Goal: Task Accomplishment & Management: Manage account settings

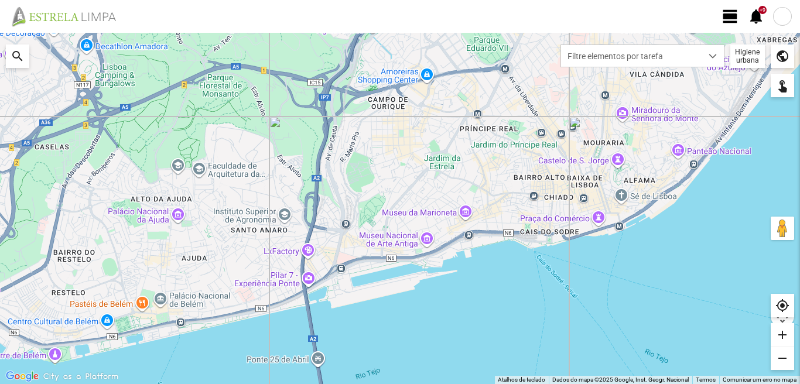
click at [728, 16] on span "view_day" at bounding box center [731, 17] width 18 height 18
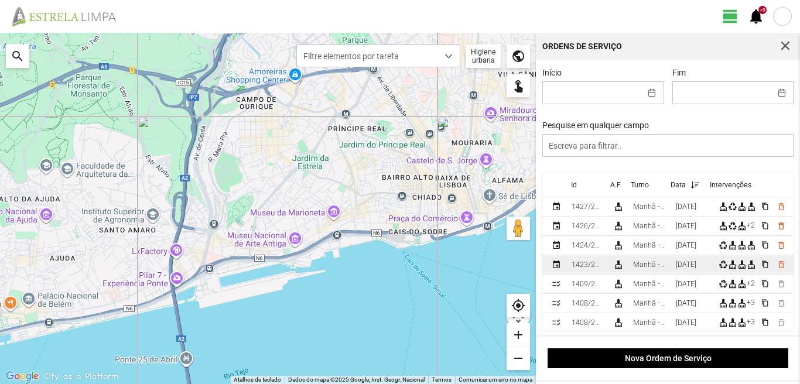
click at [684, 269] on div "[DATE]" at bounding box center [686, 265] width 21 height 8
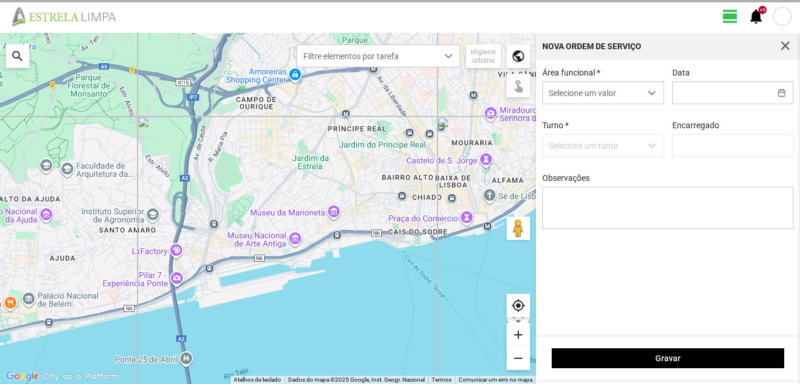
type input "[DATE]"
type textarea "39-baixa 6-10-25-44-49-Descanso ao serviço-17-36-22-45-47-50-Eo 38"
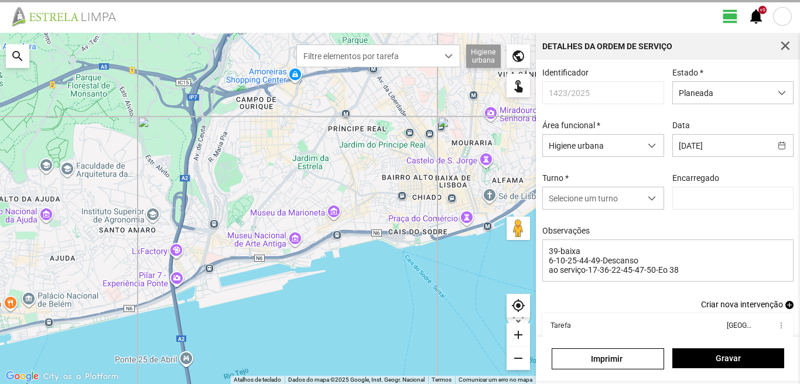
type input "[PERSON_NAME]"
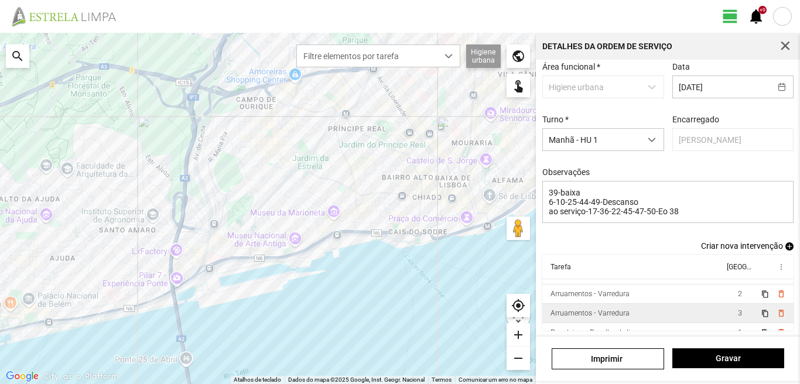
scroll to position [26, 0]
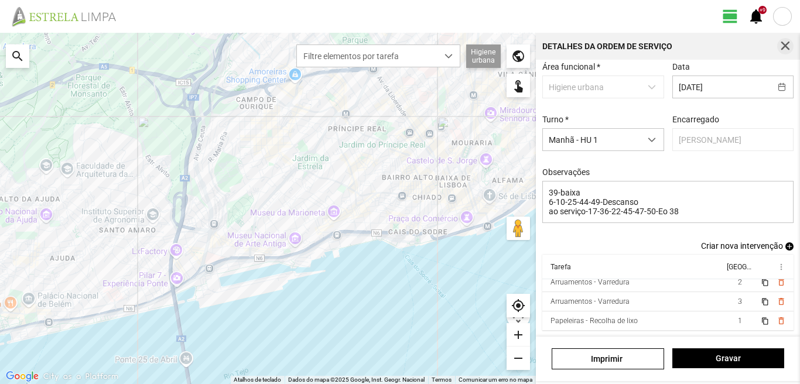
click at [784, 42] on span "button" at bounding box center [785, 46] width 11 height 11
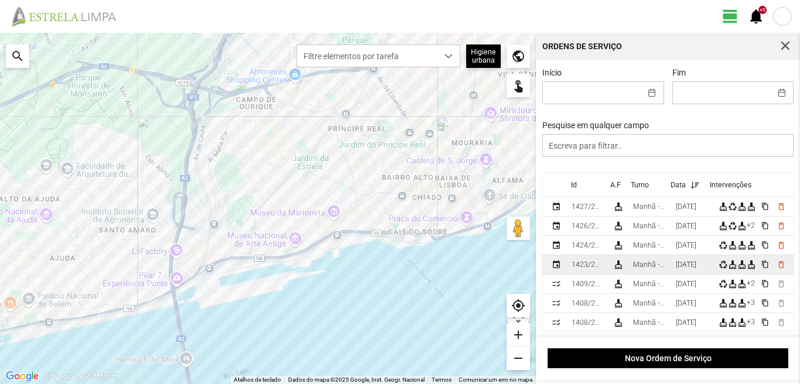
click at [671, 269] on td "Manhã - HU 1" at bounding box center [650, 264] width 43 height 19
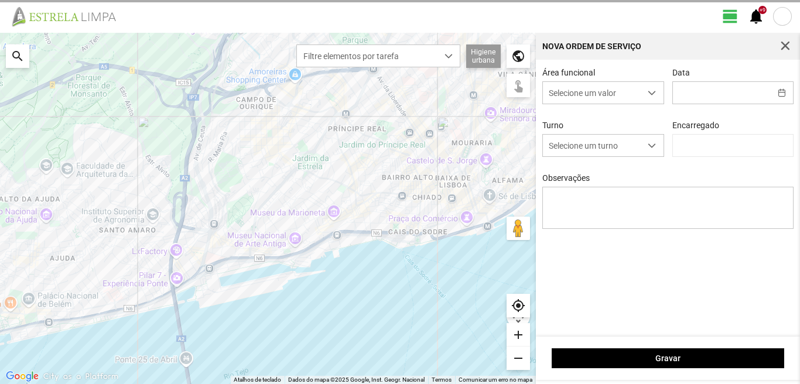
type input "[DATE]"
type input "[PERSON_NAME]"
type textarea "39-baixa 6-10-25-44-49-Descanso ao serviço-17-36-22-45-47-50-Eo 38"
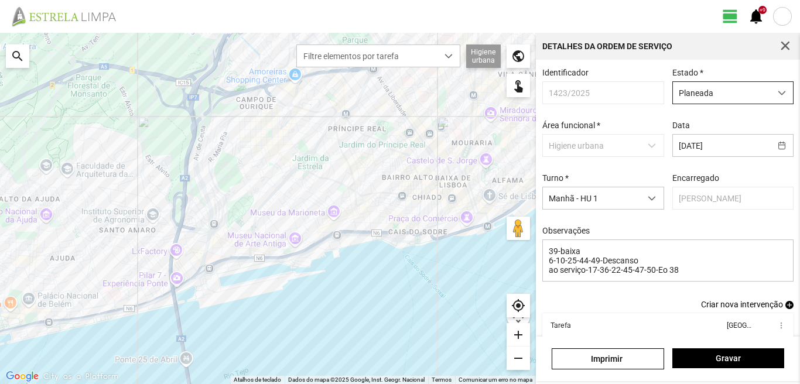
click at [707, 91] on span "Planeada" at bounding box center [722, 93] width 98 height 22
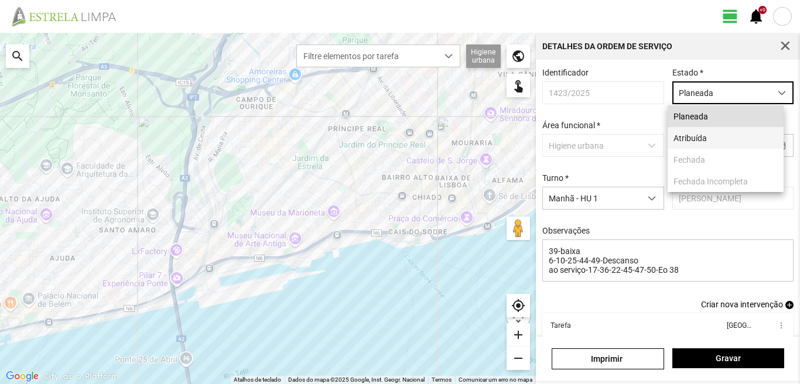
click at [698, 141] on li "Atribuída" at bounding box center [726, 138] width 116 height 22
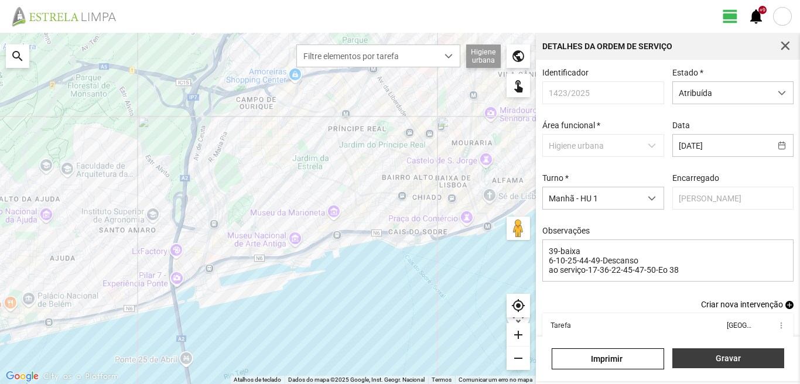
click at [707, 356] on span "Gravar" at bounding box center [728, 358] width 100 height 9
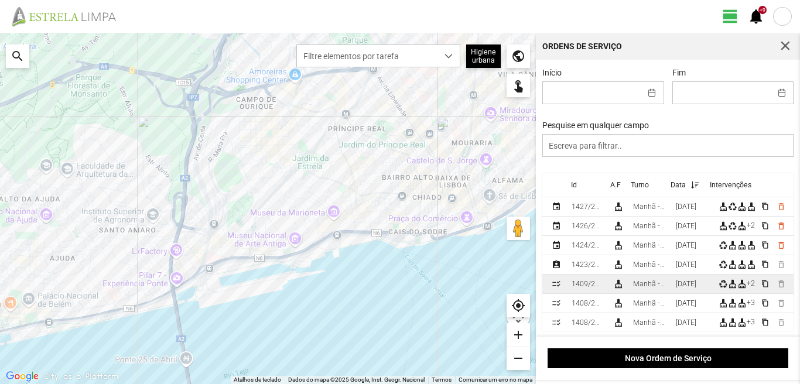
click at [697, 285] on div "[DATE]" at bounding box center [686, 284] width 21 height 8
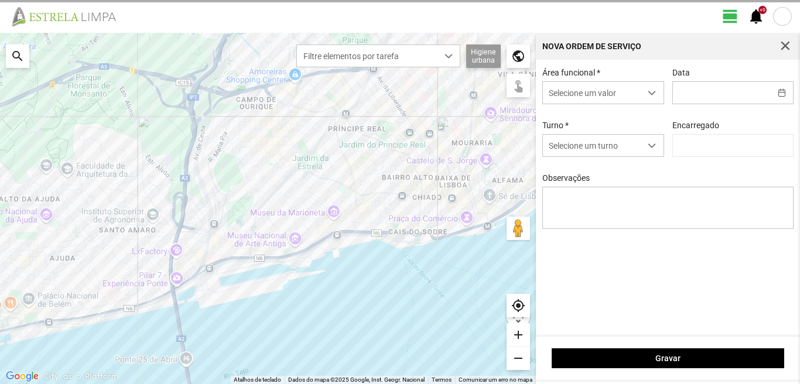
type input "[DATE]"
type textarea "39-BAIXA 50-falta medico tras justificaçao AO SERVIÇO-6-10-17-22-25-36-44-45-47…"
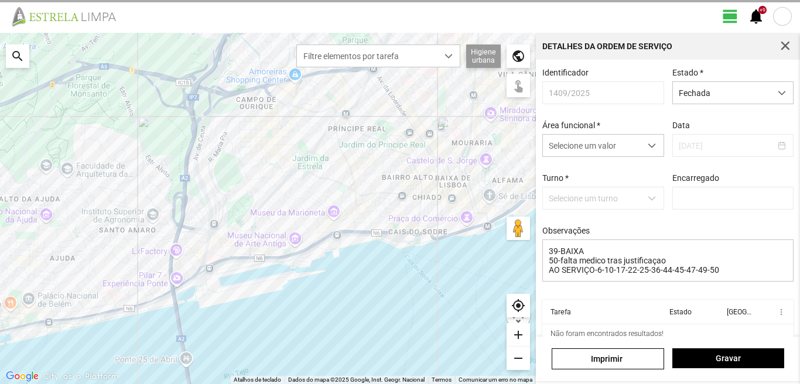
type input "[PERSON_NAME]"
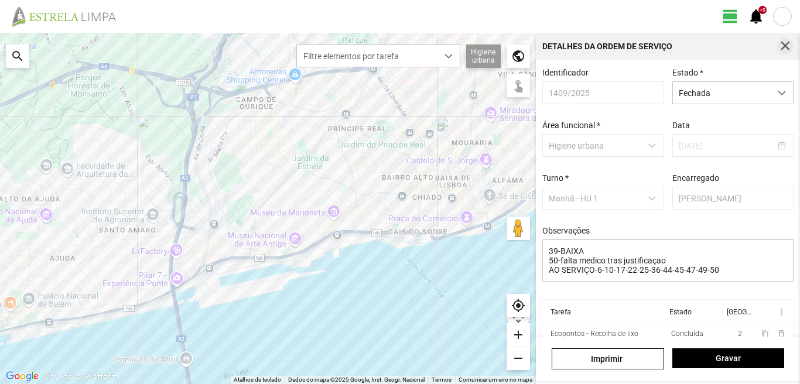
click at [790, 43] on span "button" at bounding box center [785, 46] width 11 height 11
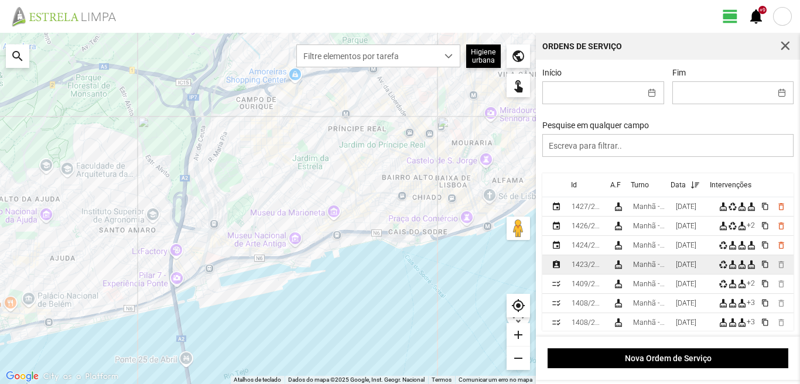
click at [678, 274] on td "[DATE]" at bounding box center [692, 264] width 43 height 19
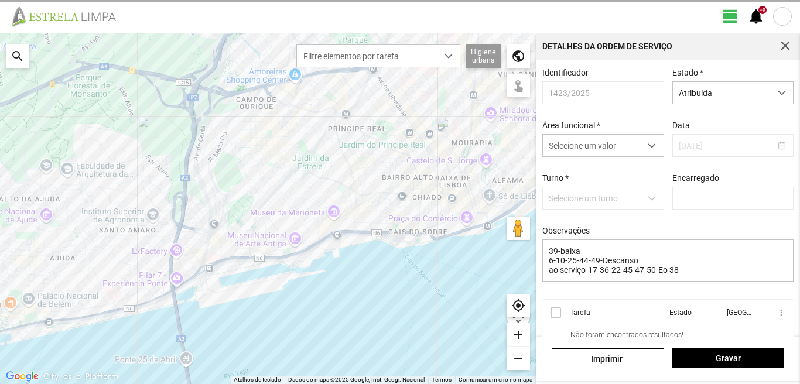
type input "[PERSON_NAME]"
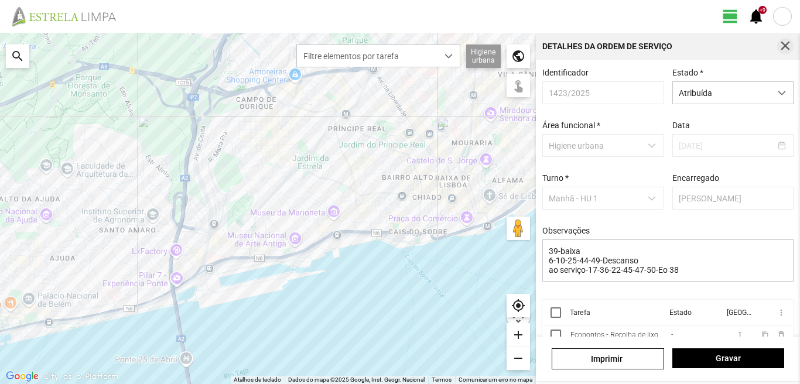
click at [783, 40] on button "button" at bounding box center [785, 46] width 16 height 16
